Goal: Communication & Community: Answer question/provide support

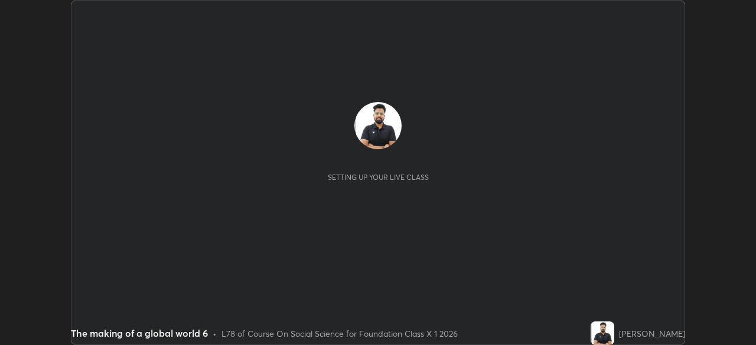
scroll to position [345, 755]
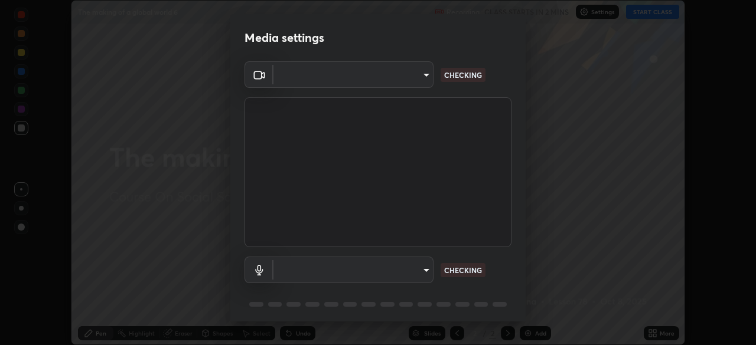
type input "7db3104c3122a209b332b64619111aa91615a24fb0de166504fa5909fce8eb30"
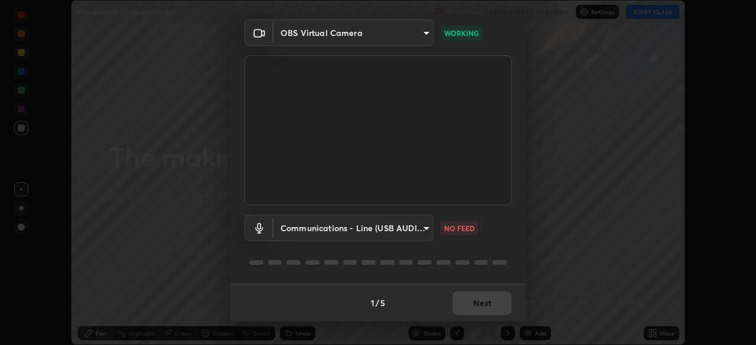
click at [416, 227] on body "Erase all The making of a global world 6 Recording CLASS STARTS IN 2 MINS Setti…" at bounding box center [378, 172] width 756 height 345
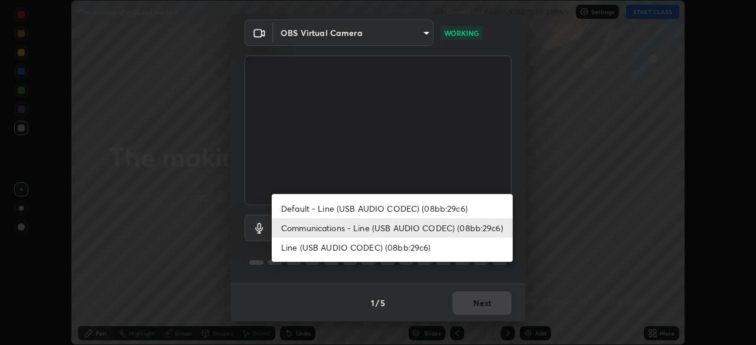
click at [413, 209] on li "Default - Line (USB AUDIO CODEC) (08bb:29c6)" at bounding box center [392, 208] width 241 height 19
type input "default"
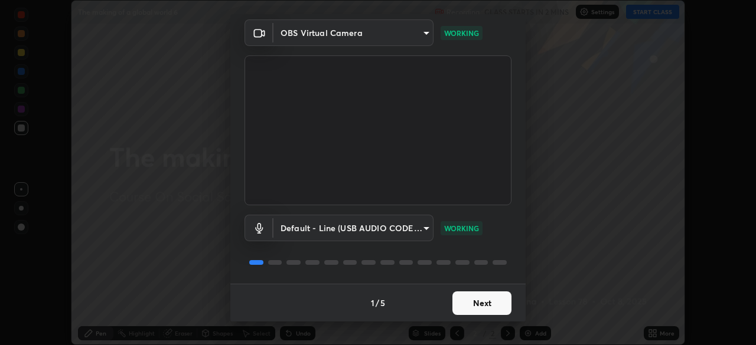
click at [487, 304] on button "Next" at bounding box center [481, 304] width 59 height 24
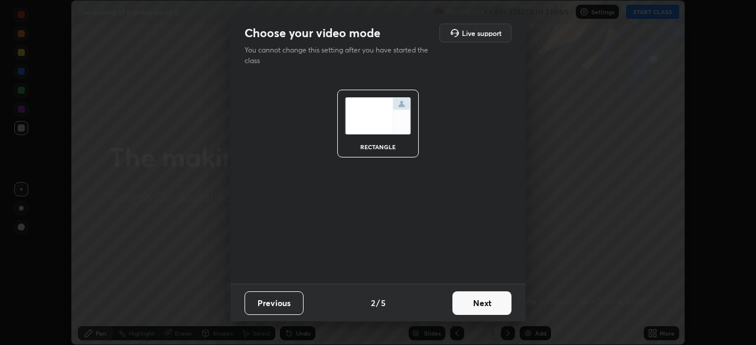
click at [487, 312] on button "Next" at bounding box center [481, 304] width 59 height 24
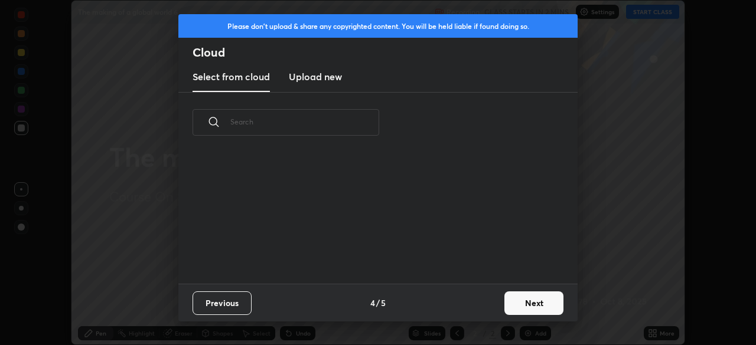
click at [511, 305] on button "Next" at bounding box center [533, 304] width 59 height 24
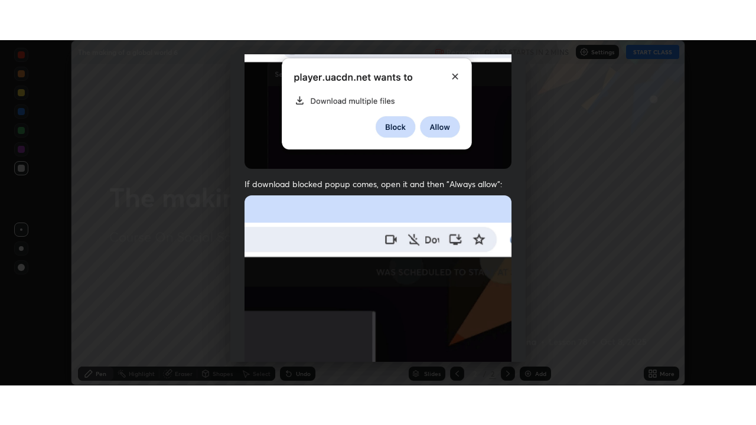
scroll to position [283, 0]
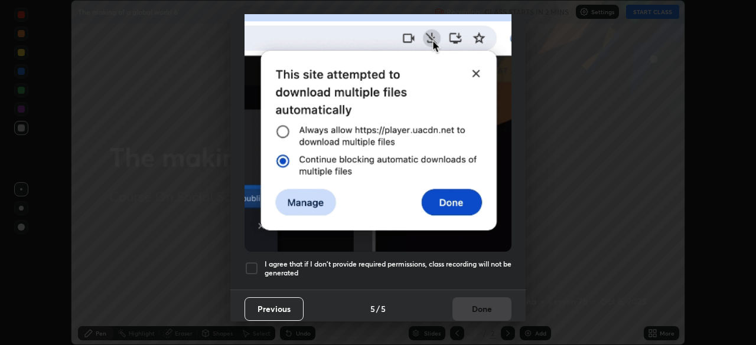
click at [249, 265] on div at bounding box center [251, 269] width 14 height 14
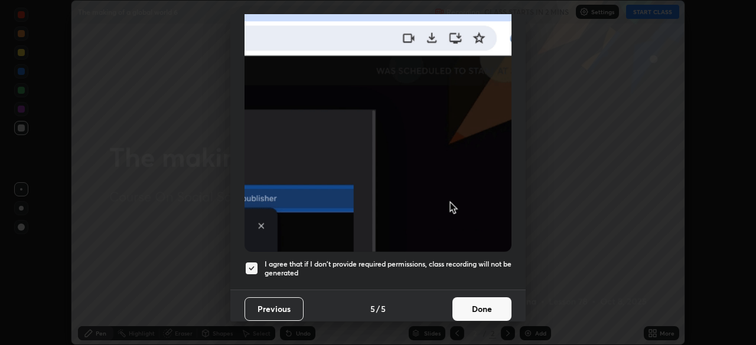
click at [476, 302] on button "Done" at bounding box center [481, 310] width 59 height 24
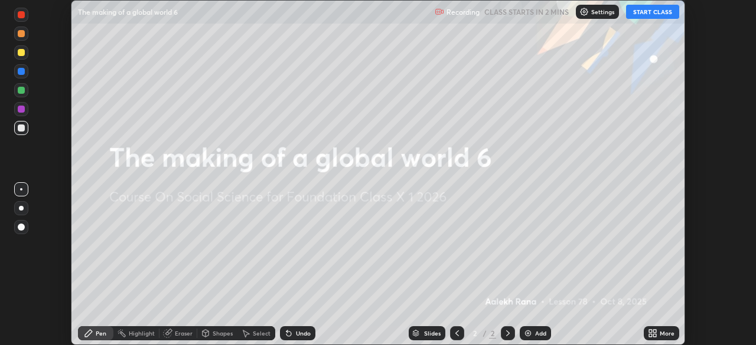
click at [650, 11] on button "START CLASS" at bounding box center [652, 12] width 53 height 14
click at [654, 335] on icon at bounding box center [654, 335] width 3 height 3
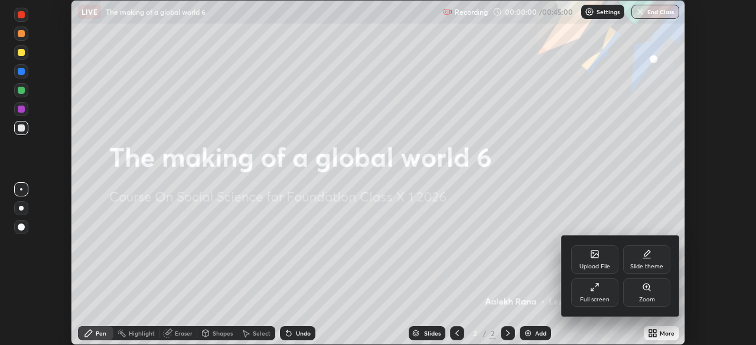
click at [600, 293] on div "Full screen" at bounding box center [594, 293] width 47 height 28
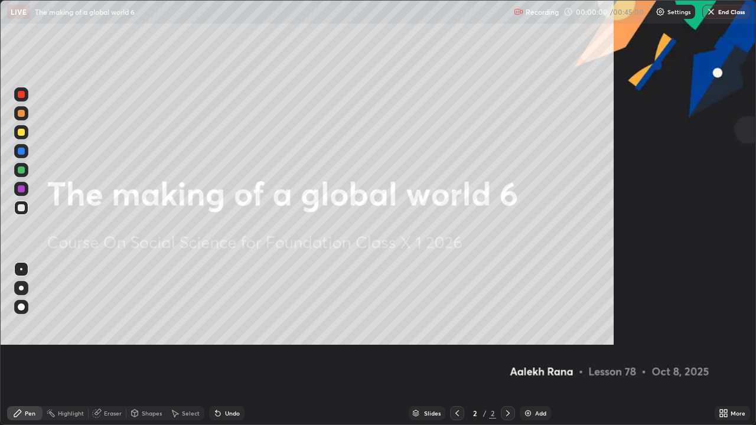
scroll to position [425, 756]
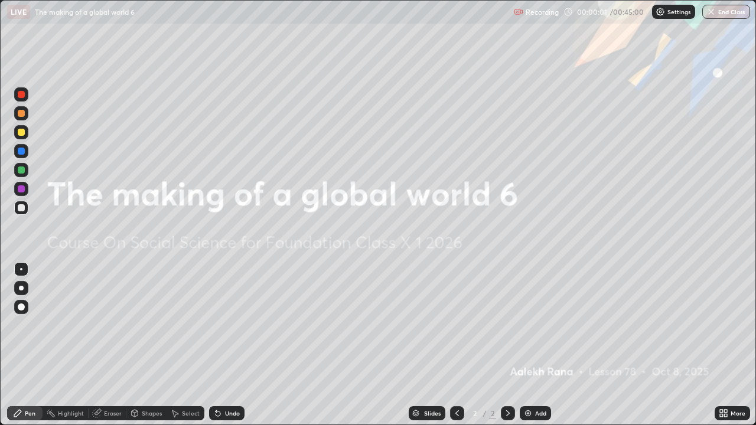
click at [536, 345] on div "Add" at bounding box center [540, 413] width 11 height 6
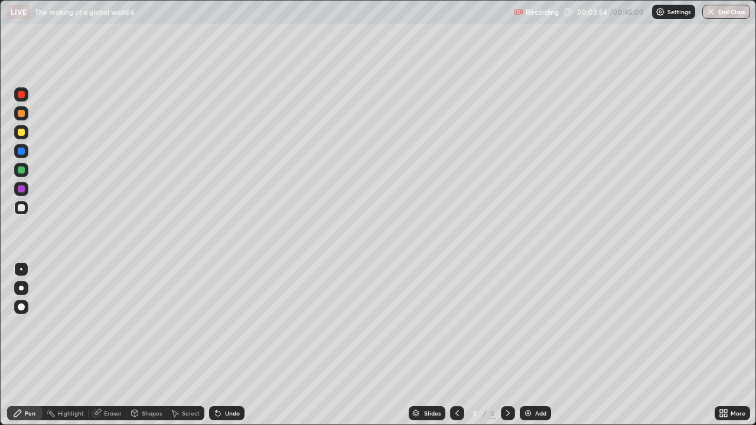
click at [538, 345] on div "Add" at bounding box center [535, 413] width 31 height 14
click at [725, 345] on icon at bounding box center [725, 411] width 3 height 3
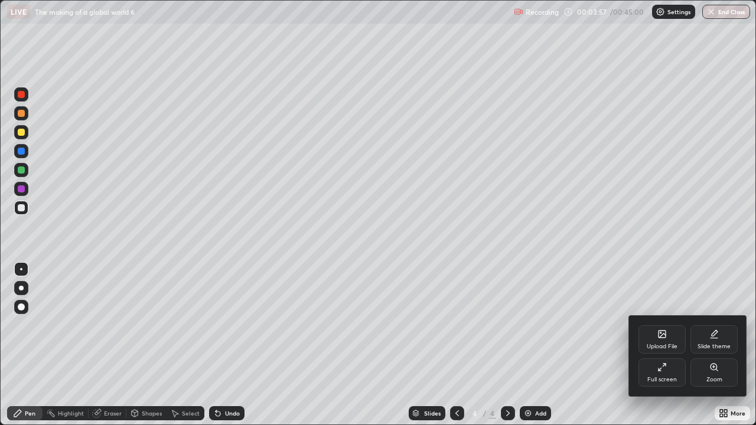
click at [668, 345] on div "Upload File" at bounding box center [661, 339] width 47 height 28
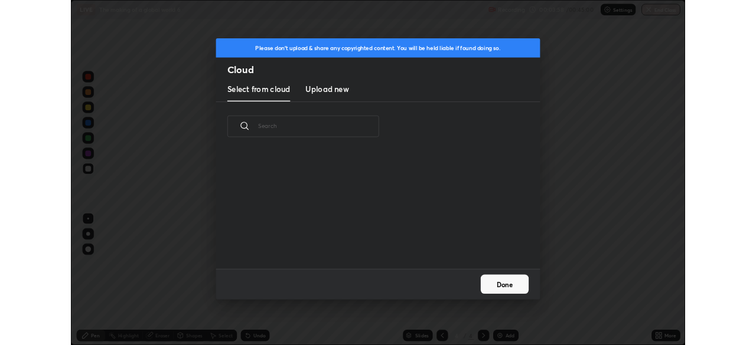
scroll to position [145, 379]
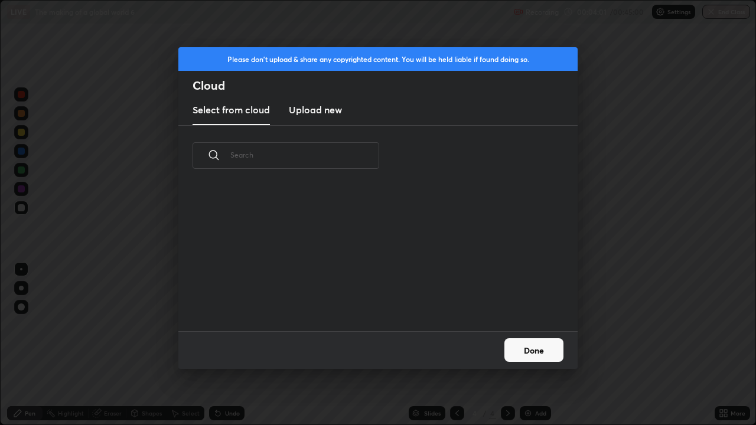
click at [311, 108] on h3 "Upload new" at bounding box center [315, 110] width 53 height 14
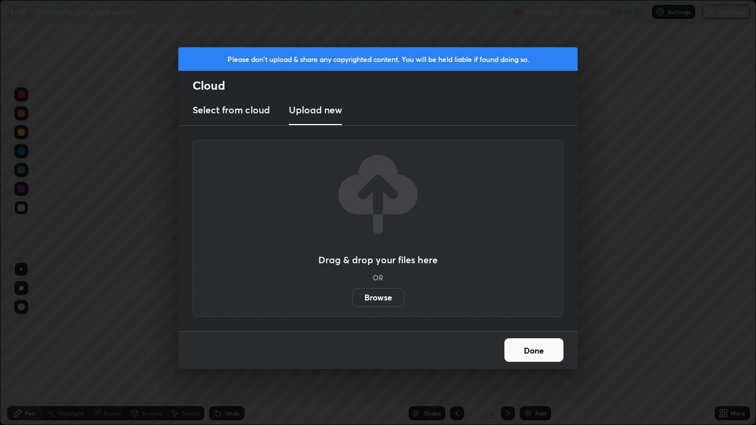
click at [383, 289] on label "Browse" at bounding box center [378, 297] width 53 height 19
click at [352, 289] on input "Browse" at bounding box center [352, 297] width 0 height 19
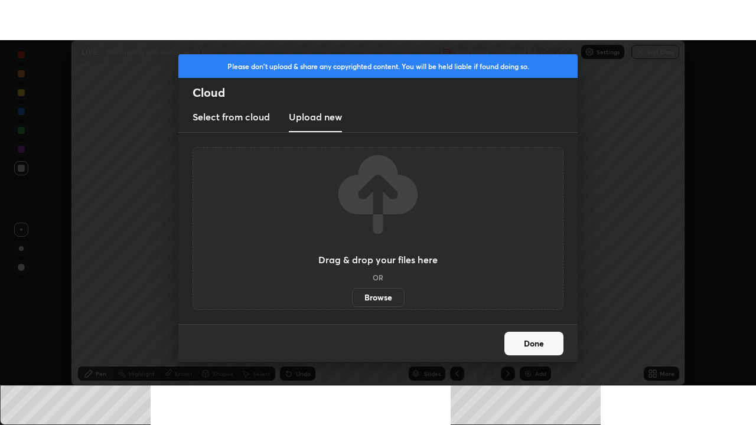
scroll to position [58700, 58289]
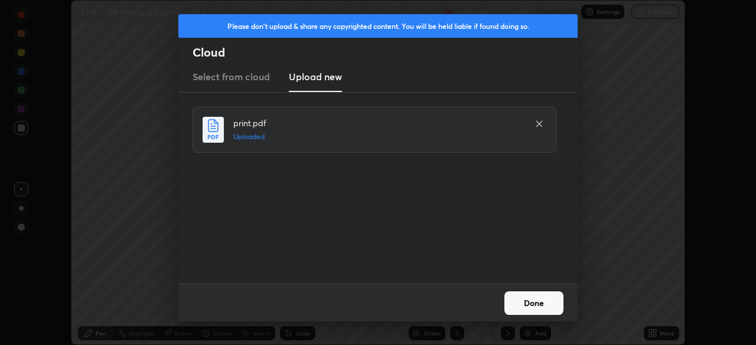
click at [545, 301] on button "Done" at bounding box center [533, 304] width 59 height 24
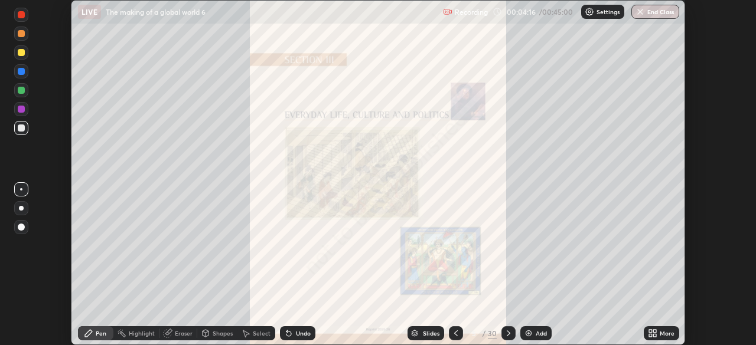
click at [659, 331] on div "More" at bounding box center [661, 334] width 35 height 14
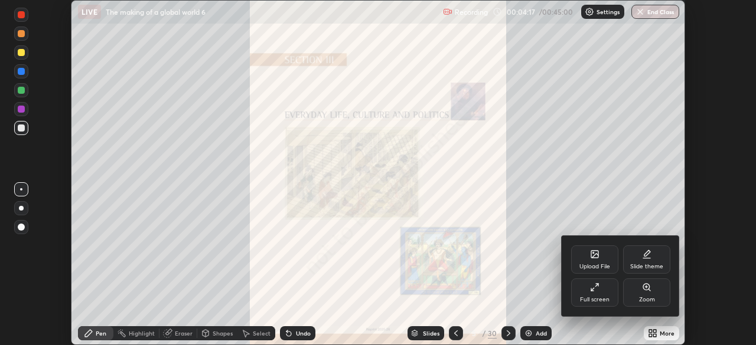
click at [604, 299] on div "Full screen" at bounding box center [595, 300] width 30 height 6
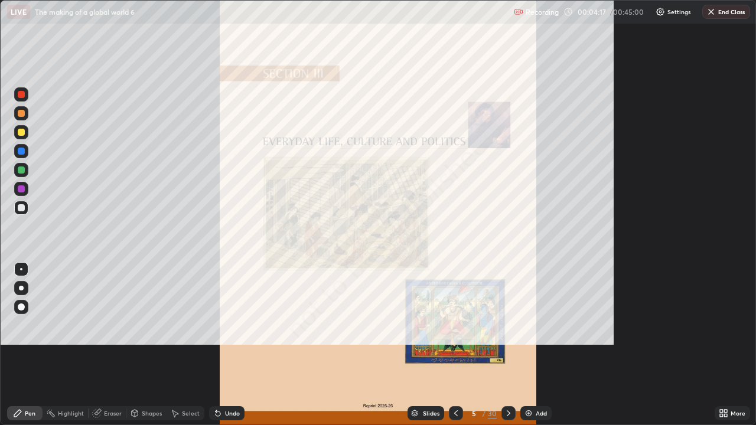
scroll to position [425, 756]
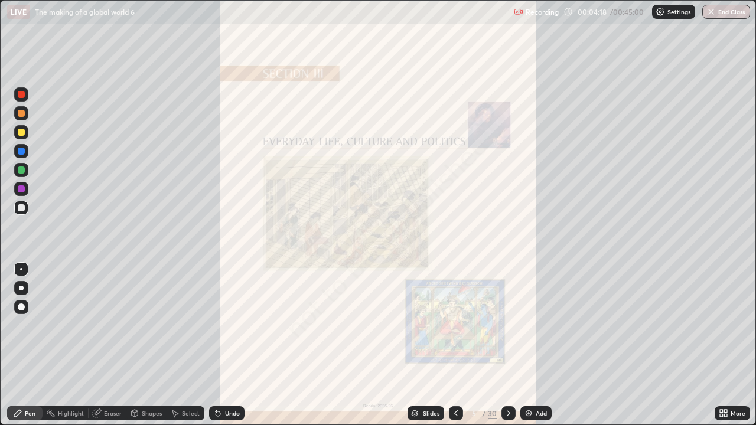
click at [507, 345] on icon at bounding box center [508, 413] width 9 height 9
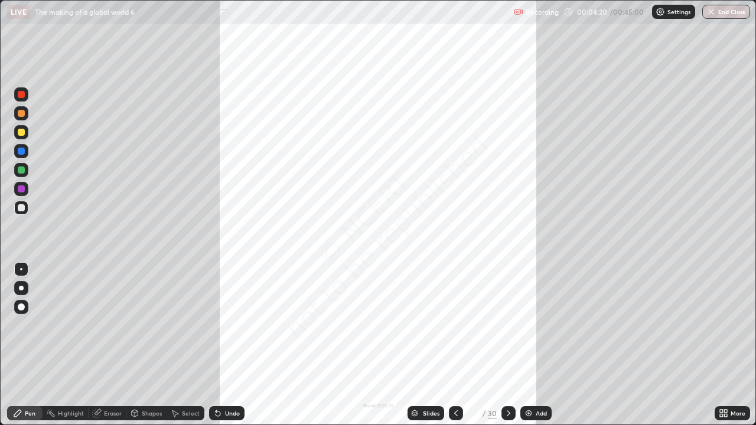
click at [508, 345] on icon at bounding box center [508, 413] width 9 height 9
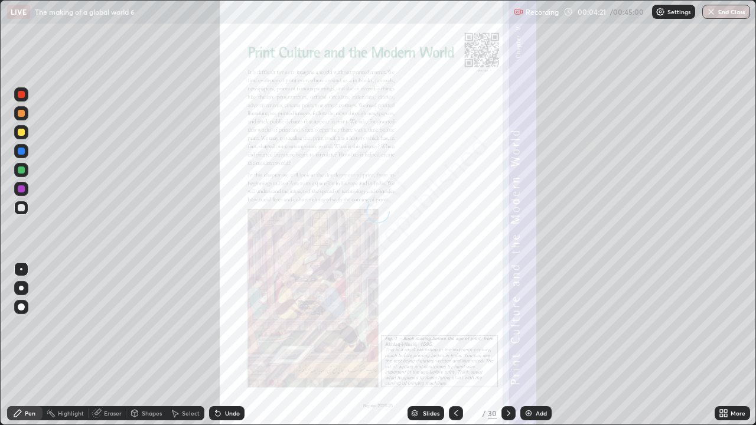
click at [507, 345] on icon at bounding box center [508, 413] width 9 height 9
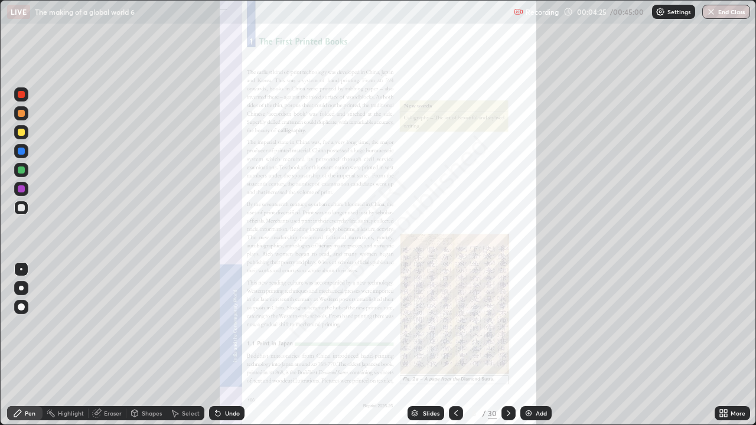
click at [729, 345] on div "More" at bounding box center [731, 413] width 35 height 14
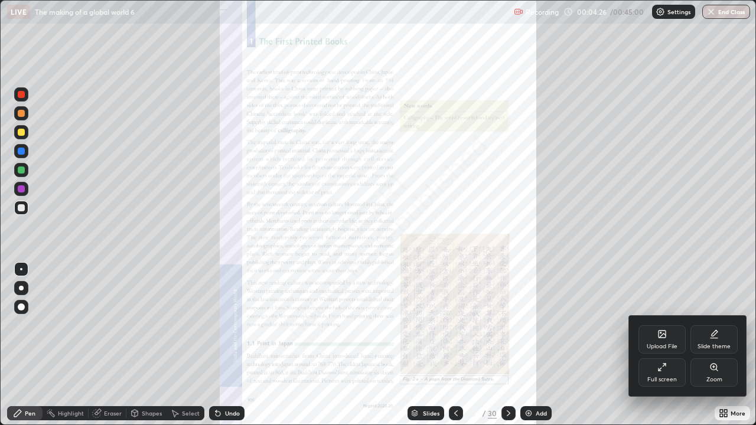
click at [712, 345] on div "Zoom" at bounding box center [714, 380] width 16 height 6
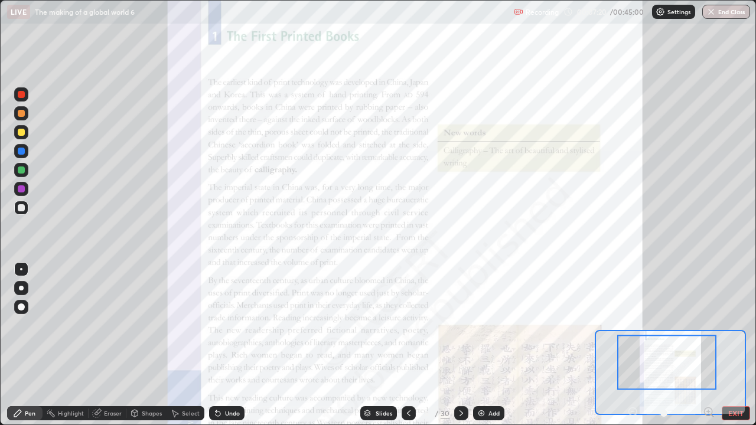
click at [407, 345] on icon at bounding box center [408, 413] width 9 height 9
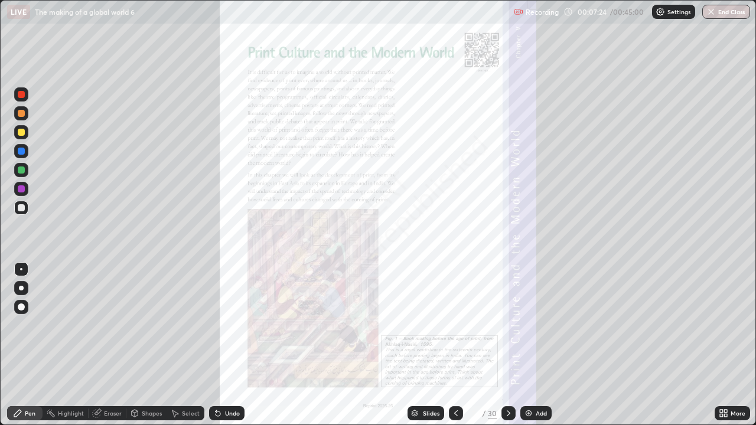
click at [725, 345] on icon at bounding box center [725, 411] width 3 height 3
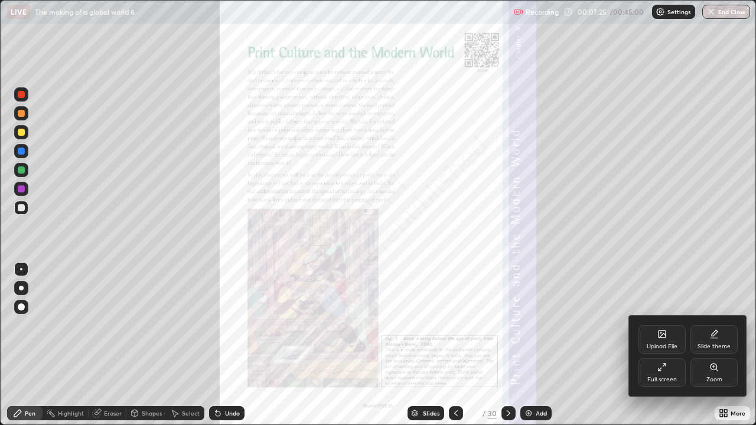
click at [706, 345] on div "Zoom" at bounding box center [713, 372] width 47 height 28
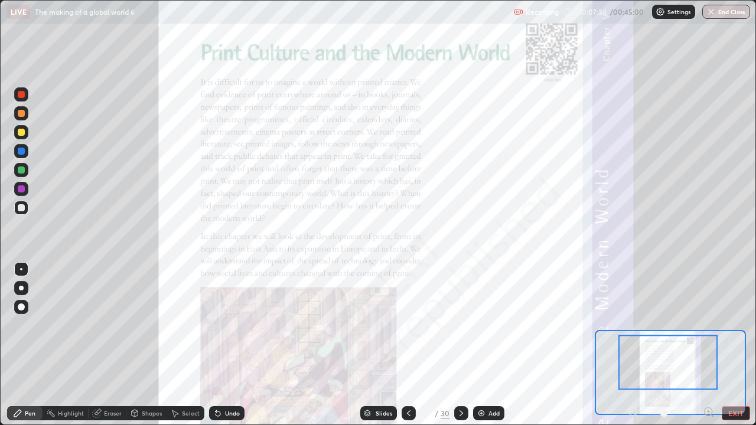
click at [73, 345] on div "Highlight" at bounding box center [71, 413] width 26 height 6
click at [22, 97] on div at bounding box center [21, 94] width 7 height 7
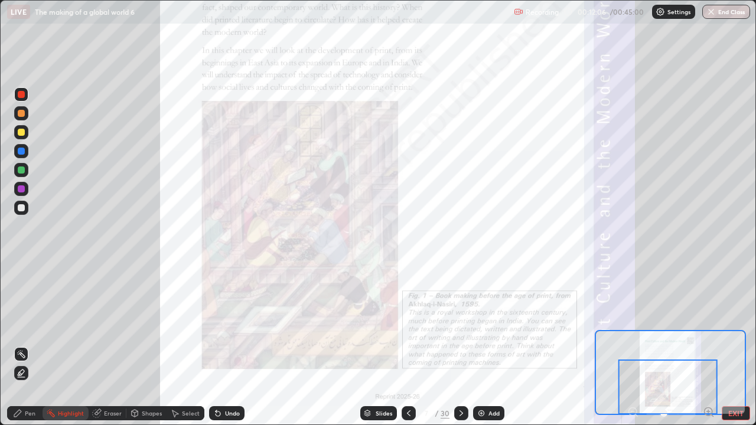
click at [460, 345] on icon at bounding box center [461, 413] width 4 height 6
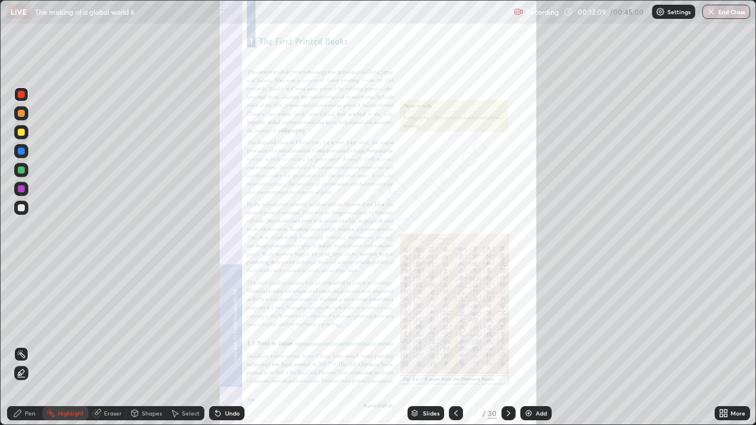
click at [734, 345] on div "More" at bounding box center [737, 413] width 15 height 6
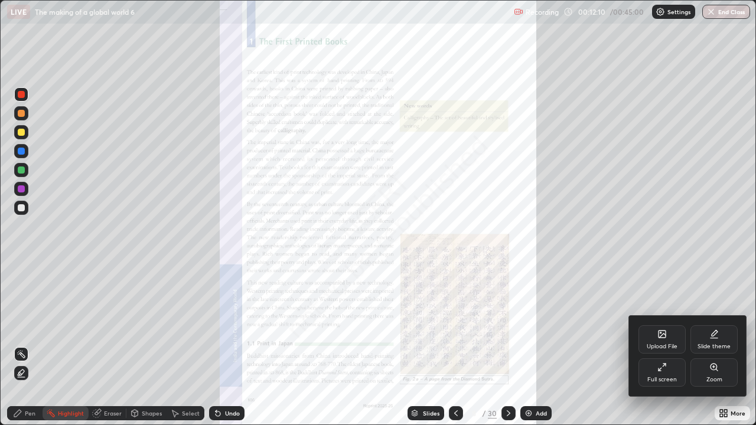
click at [713, 345] on div "Zoom" at bounding box center [713, 372] width 47 height 28
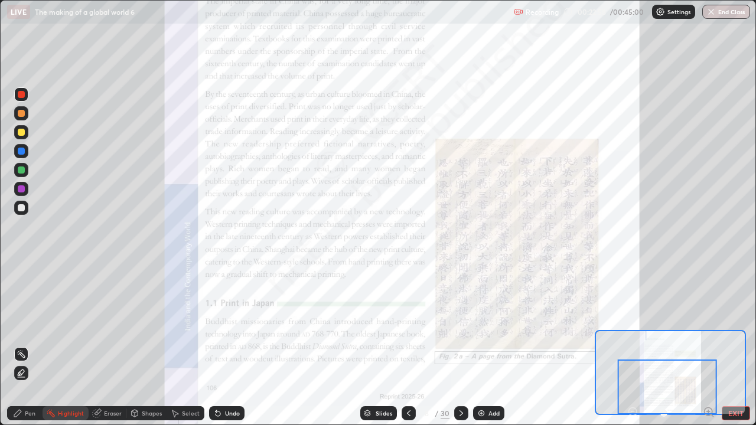
click at [460, 345] on icon at bounding box center [460, 413] width 9 height 9
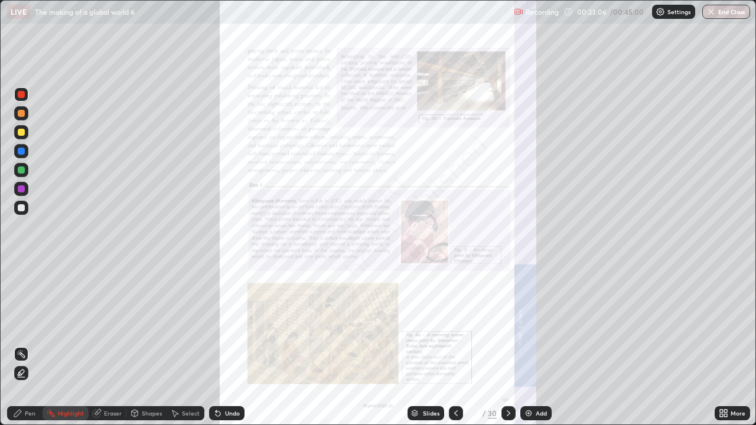
click at [725, 345] on icon at bounding box center [725, 415] width 3 height 3
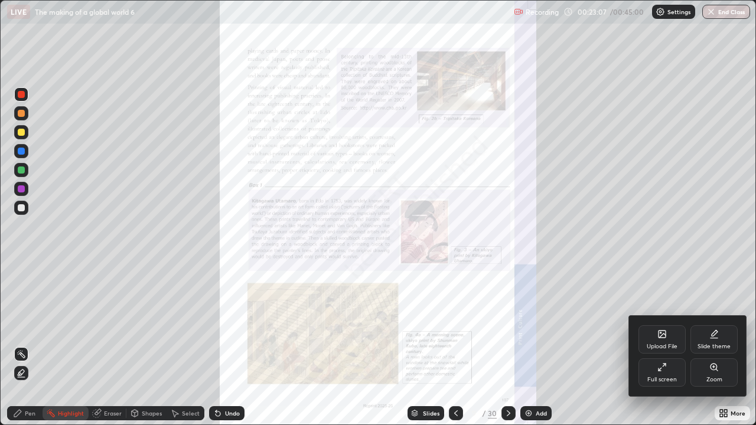
click at [711, 345] on div "Zoom" at bounding box center [713, 372] width 47 height 28
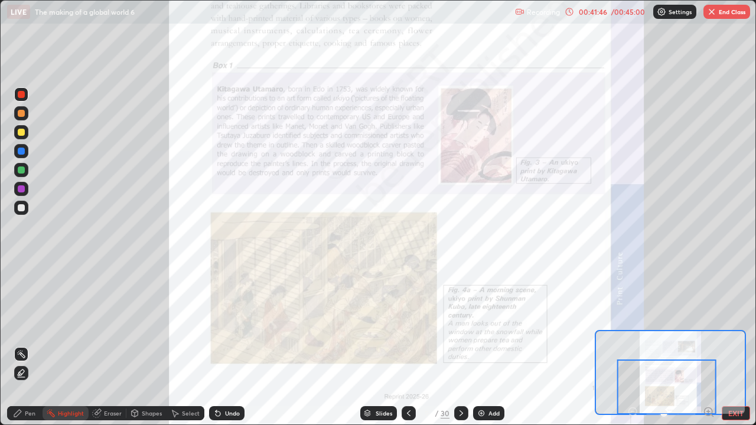
click at [461, 345] on icon at bounding box center [461, 413] width 4 height 6
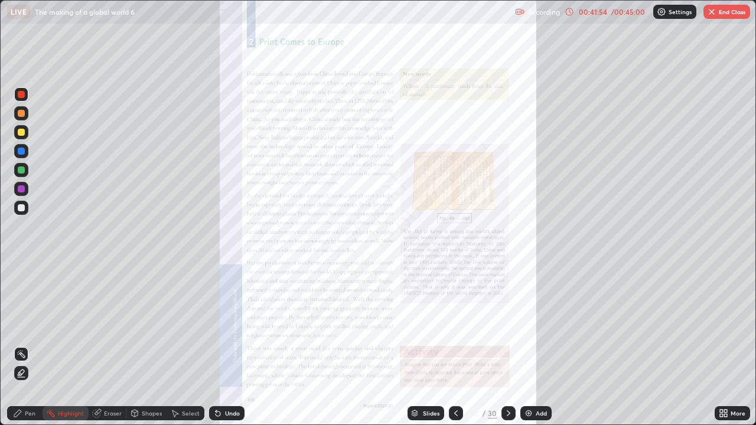
click at [723, 14] on button "End Class" at bounding box center [726, 12] width 47 height 14
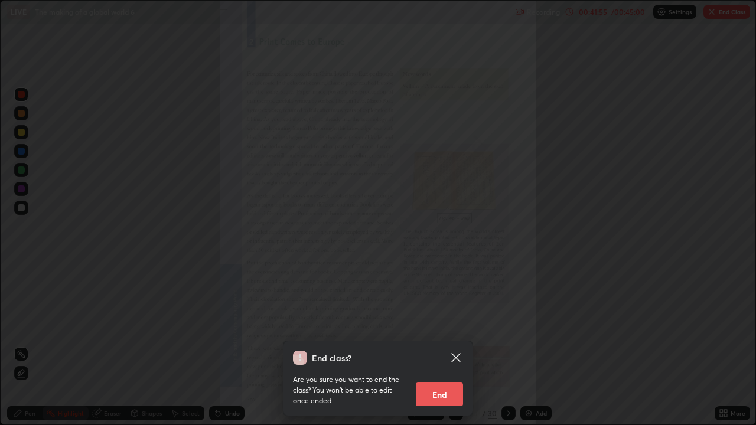
click at [445, 345] on button "End" at bounding box center [439, 395] width 47 height 24
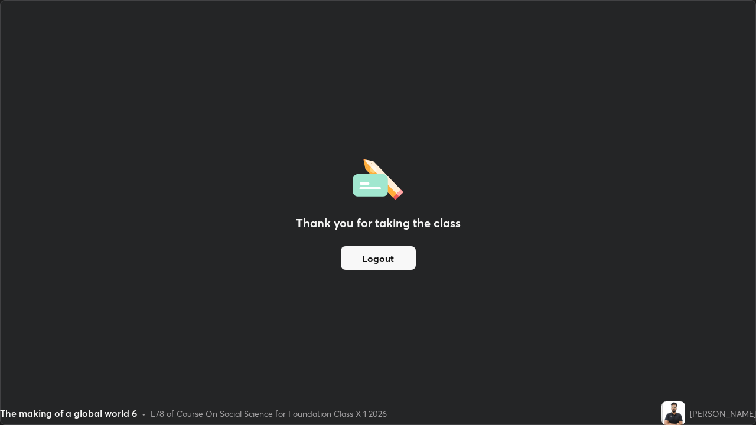
click at [397, 261] on button "Logout" at bounding box center [378, 258] width 75 height 24
